Goal: Complete application form: Complete application form

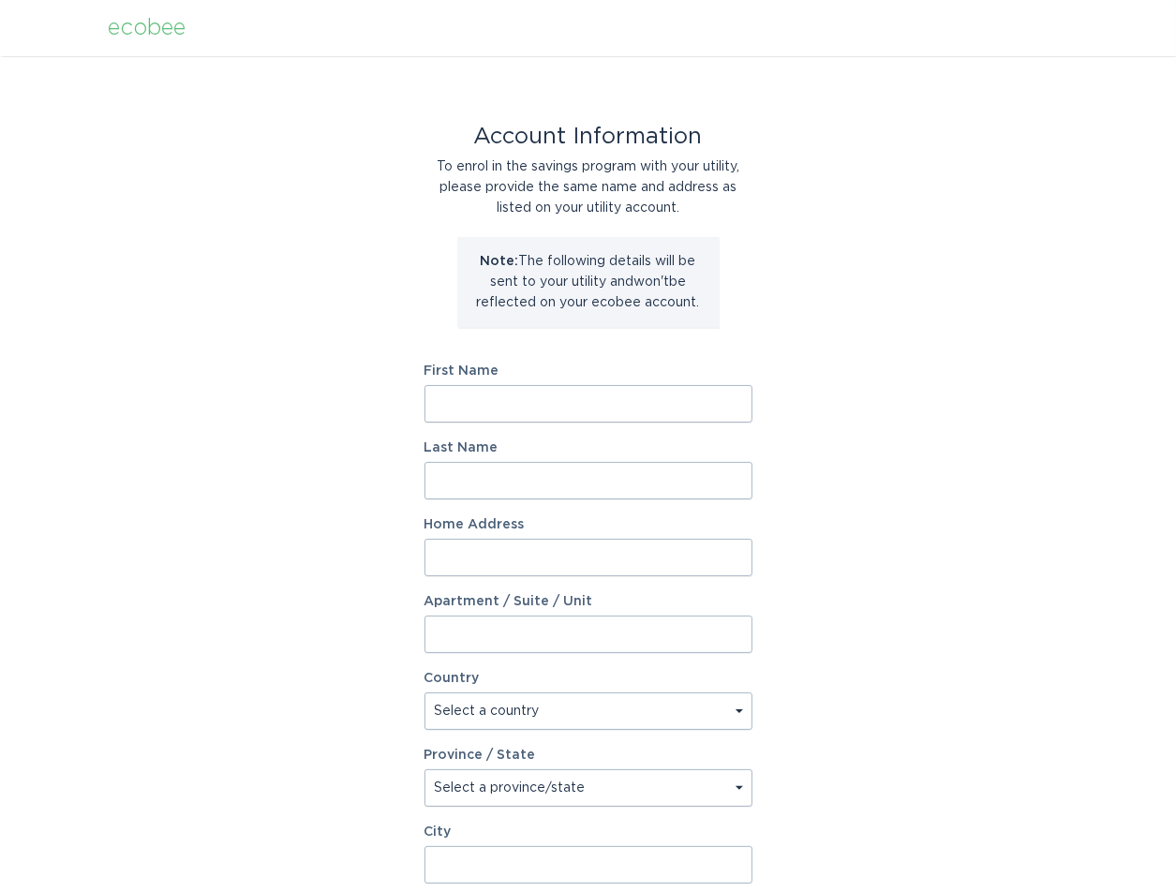
click at [629, 396] on input "First Name" at bounding box center [588, 403] width 328 height 37
type input "[PERSON_NAME]"
type input "1244 [GEOGRAPHIC_DATA]"
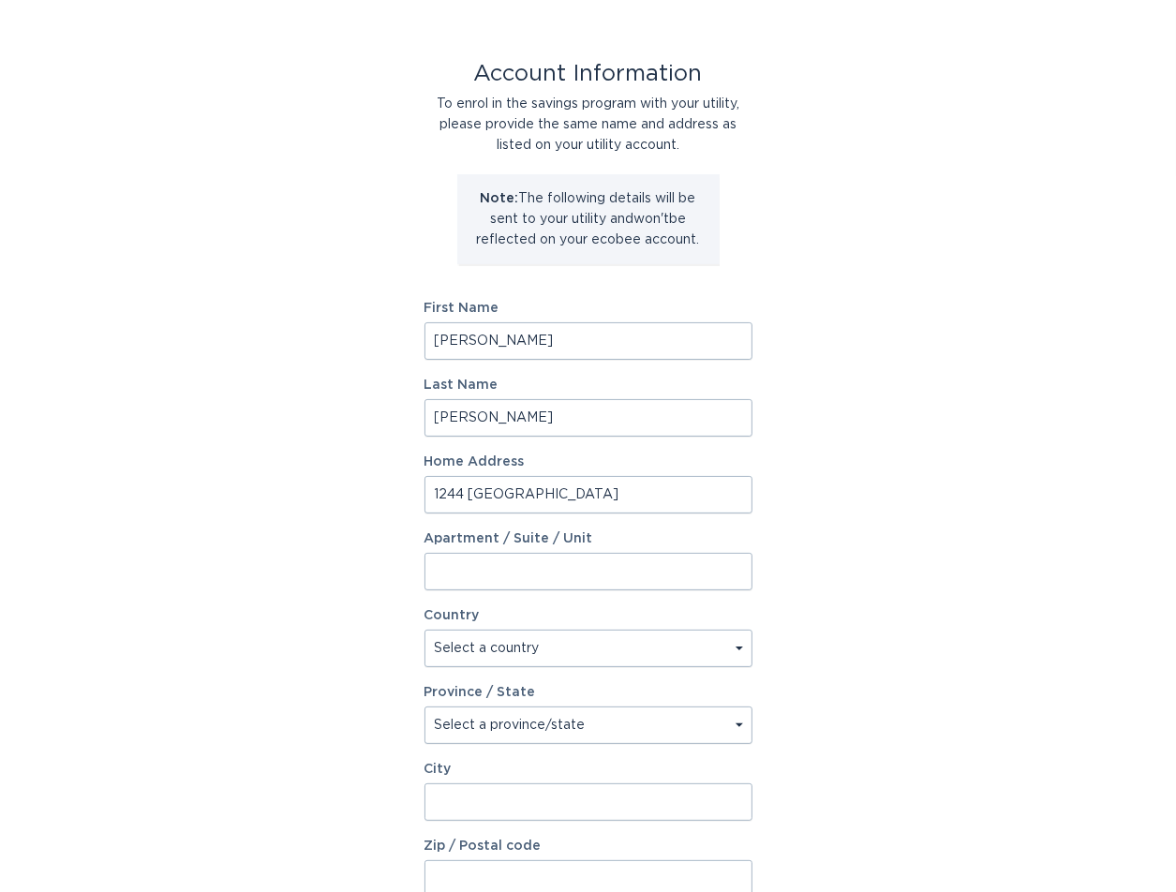
scroll to position [247, 0]
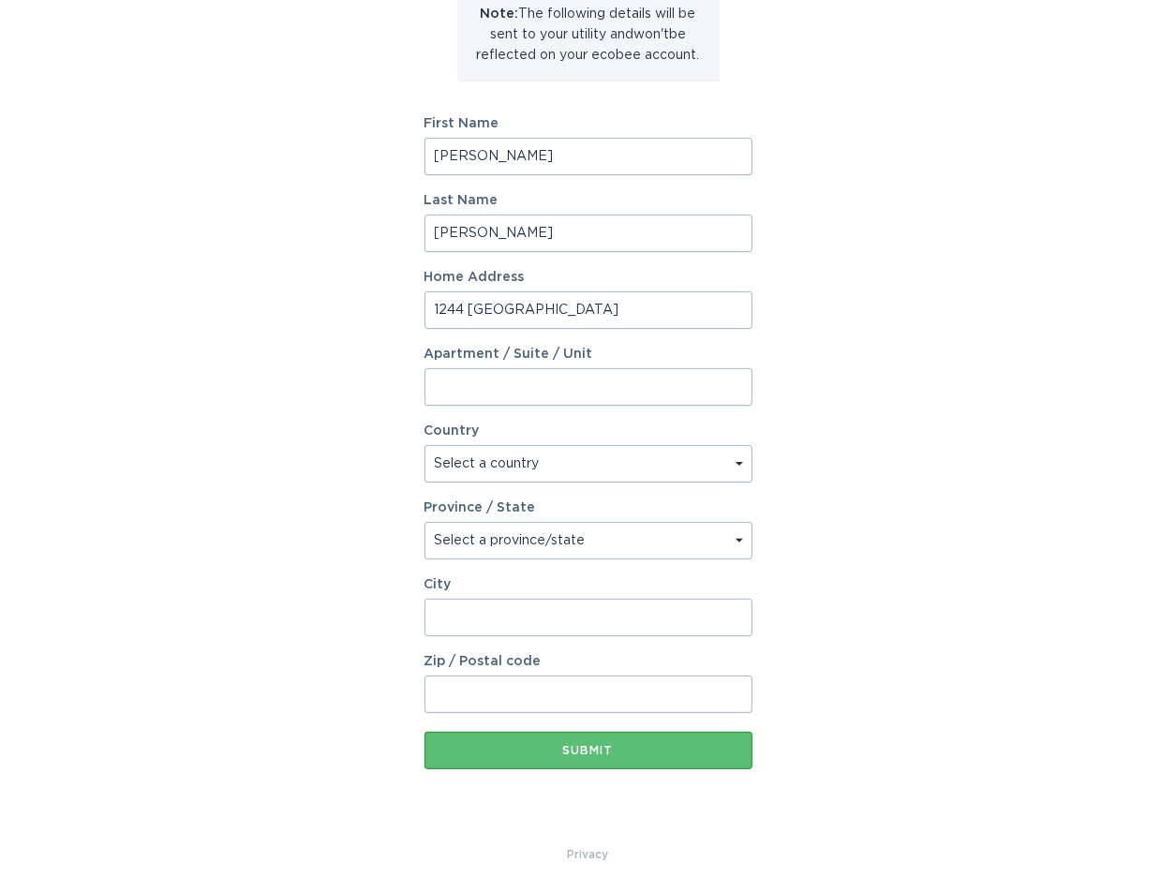
click at [609, 458] on select "Select a country [GEOGRAPHIC_DATA] [GEOGRAPHIC_DATA]" at bounding box center [588, 463] width 328 height 37
select select "US"
click at [424, 445] on select "Select a country [GEOGRAPHIC_DATA] [GEOGRAPHIC_DATA]" at bounding box center [588, 463] width 328 height 37
click at [580, 540] on select "Select a province/state [US_STATE] [US_STATE] [US_STATE] [US_STATE] [US_STATE] …" at bounding box center [588, 540] width 328 height 37
select select "MI"
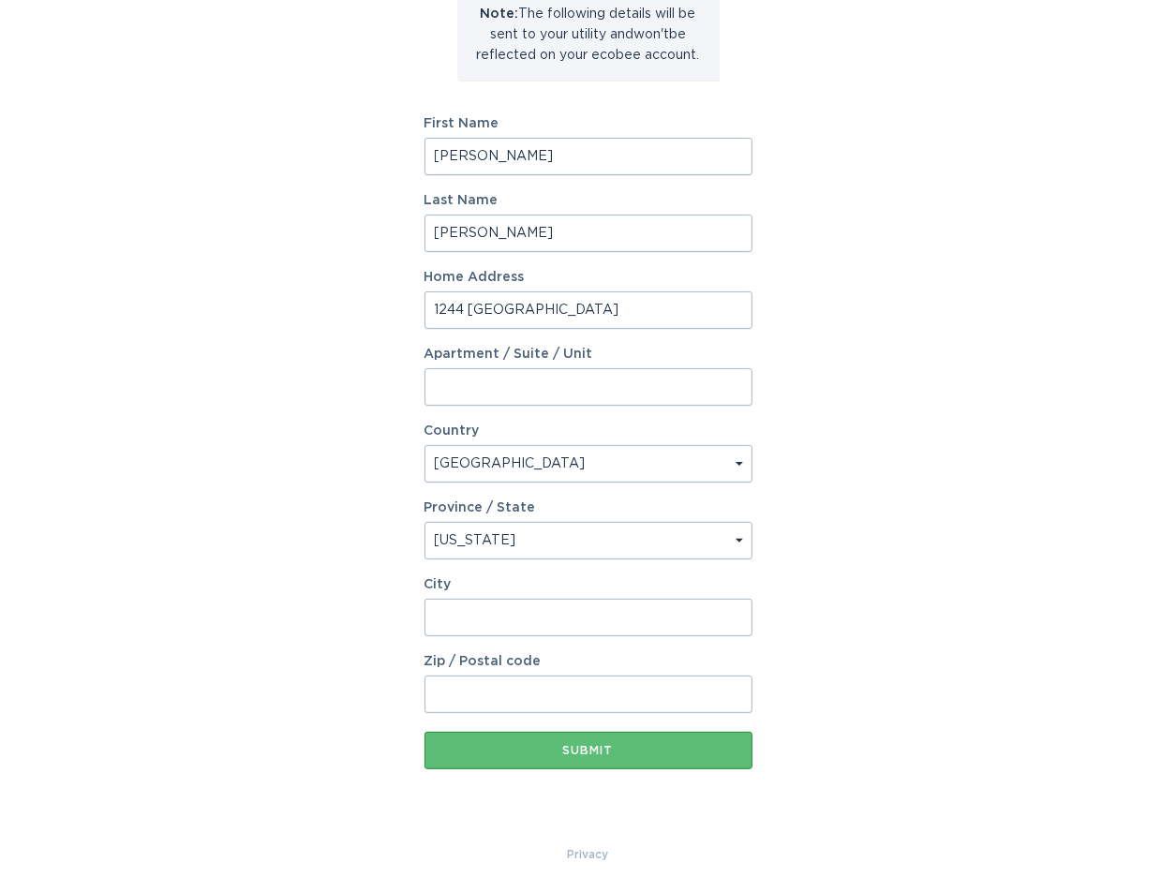
click at [424, 522] on select "Select a province/state [US_STATE] [US_STATE] [US_STATE] [US_STATE] [US_STATE] …" at bounding box center [588, 540] width 328 height 37
click at [552, 611] on input "City" at bounding box center [588, 617] width 328 height 37
type input "[GEOGRAPHIC_DATA]"
type input "48009"
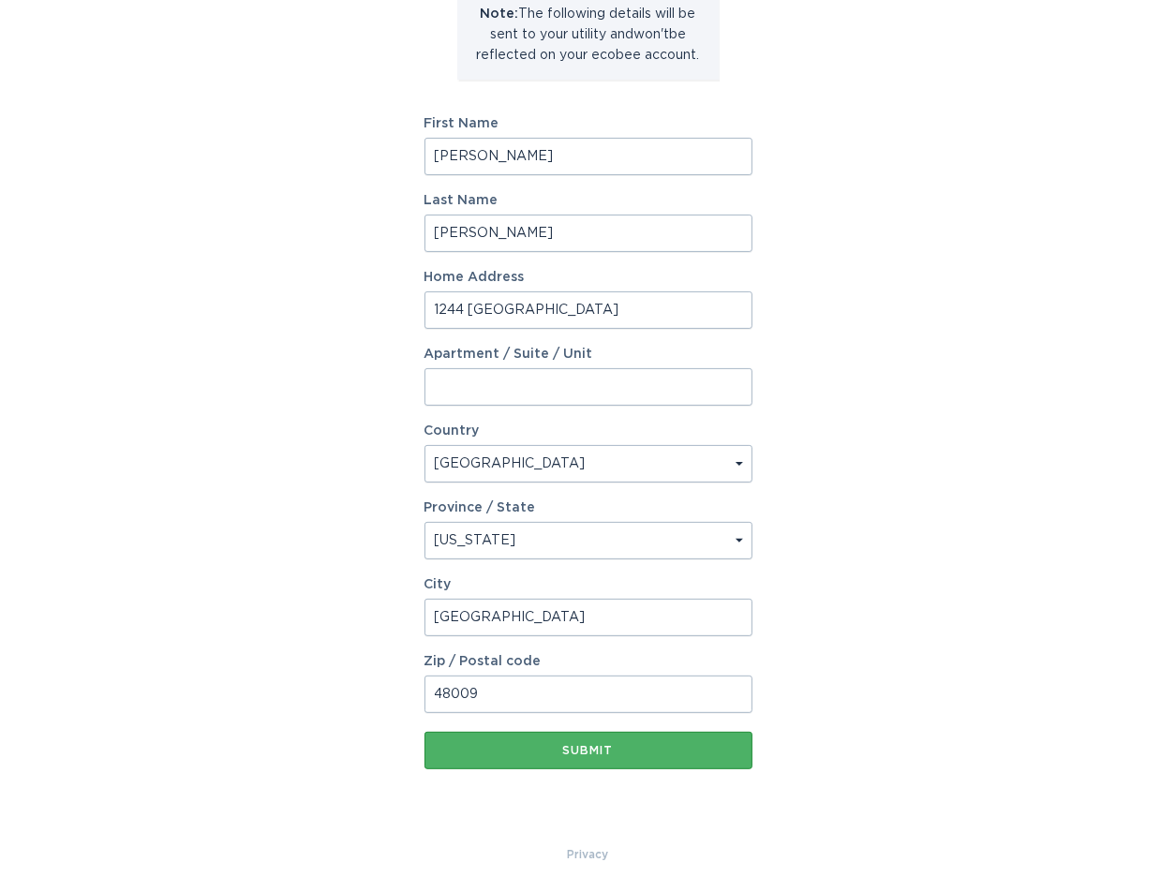
click at [668, 745] on div "Submit" at bounding box center [588, 750] width 309 height 11
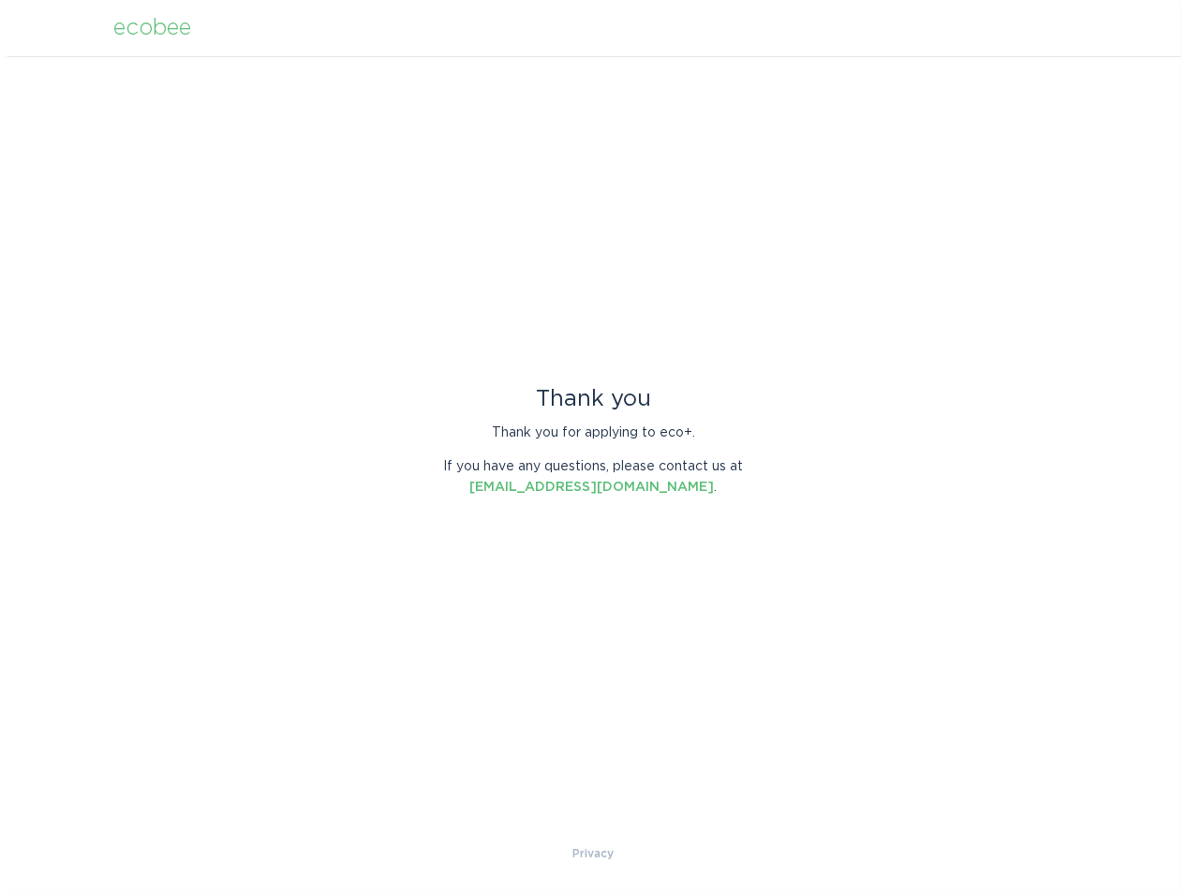
scroll to position [0, 0]
click at [599, 174] on div "Thank you Thank you for applying to eco+. If you have any questions, please con…" at bounding box center [593, 449] width 1187 height 787
click at [183, 36] on div "ecobee" at bounding box center [153, 28] width 78 height 21
